Goal: Navigation & Orientation: Go to known website

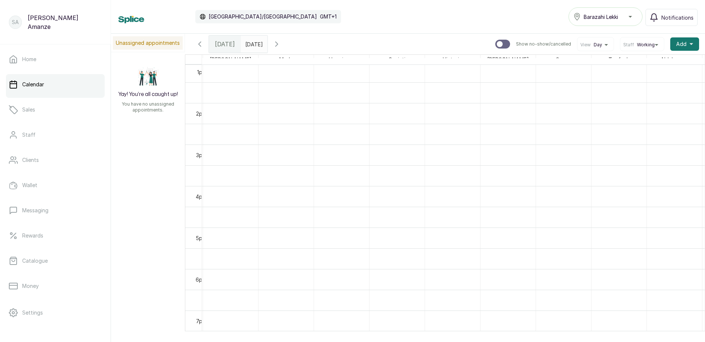
scroll to position [533, 0]
